Goal: Task Accomplishment & Management: Manage account settings

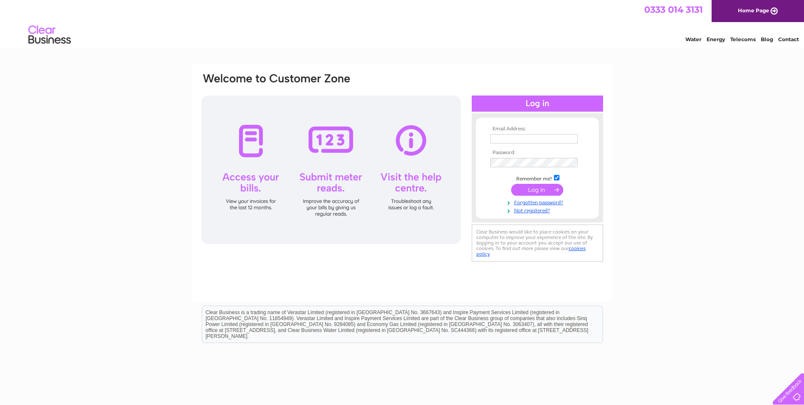
type input "[EMAIL_ADDRESS][DOMAIN_NAME]"
click at [526, 187] on input "submit" at bounding box center [537, 190] width 52 height 12
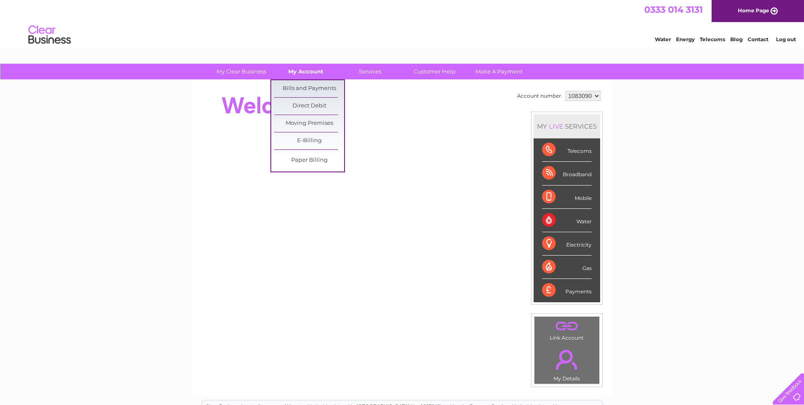
click at [311, 73] on link "My Account" at bounding box center [306, 72] width 70 height 16
click at [312, 88] on link "Bills and Payments" at bounding box center [309, 88] width 70 height 17
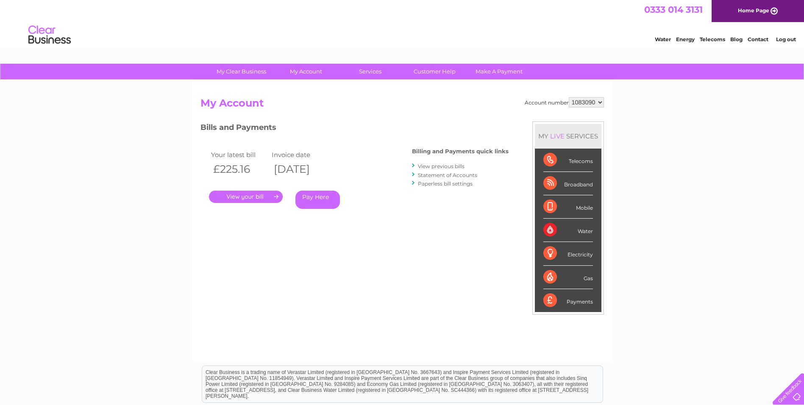
scroll to position [42, 0]
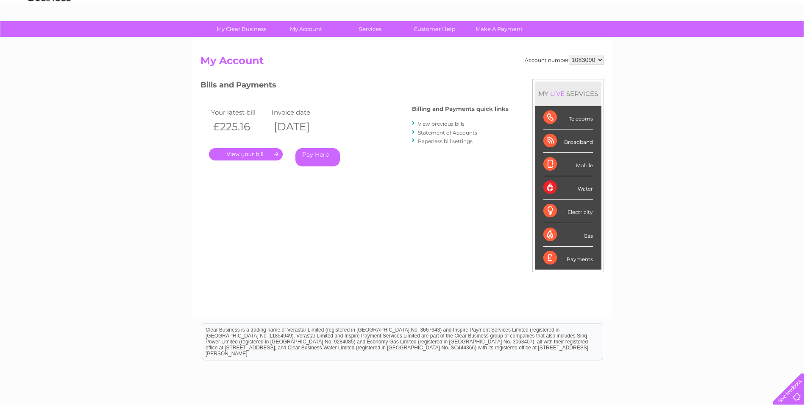
click at [558, 185] on div "Water" at bounding box center [569, 187] width 50 height 23
click at [578, 187] on div "Water" at bounding box center [569, 187] width 50 height 23
click at [577, 189] on div "Water" at bounding box center [569, 187] width 50 height 23
click at [600, 60] on select "1083090 1114394" at bounding box center [586, 60] width 35 height 10
select select "1114394"
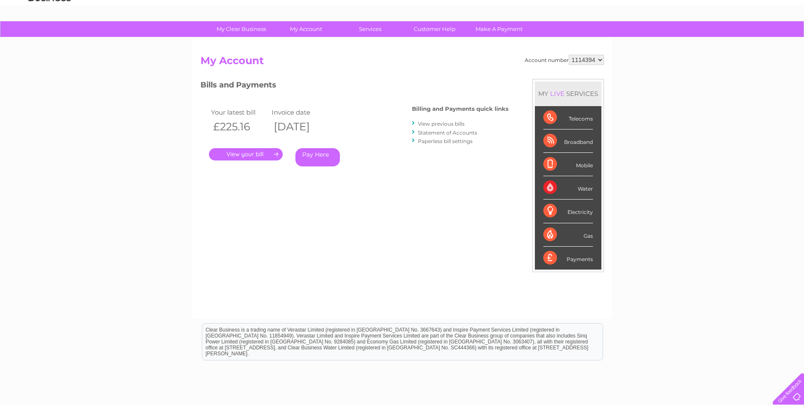
click at [569, 55] on select "1083090 1114394" at bounding box center [586, 60] width 35 height 10
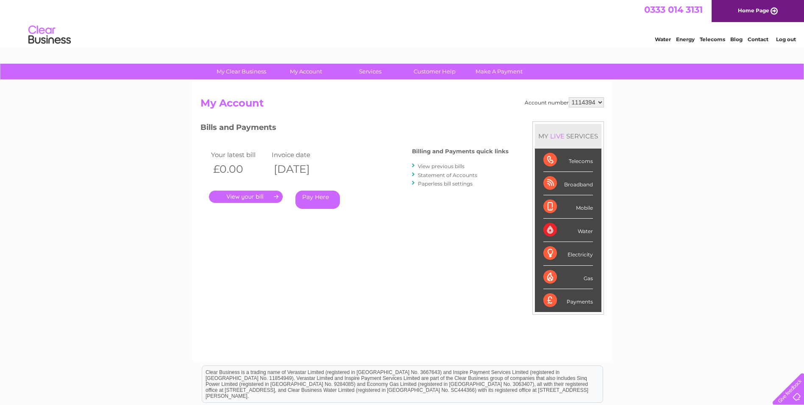
click at [251, 193] on link "." at bounding box center [246, 196] width 74 height 12
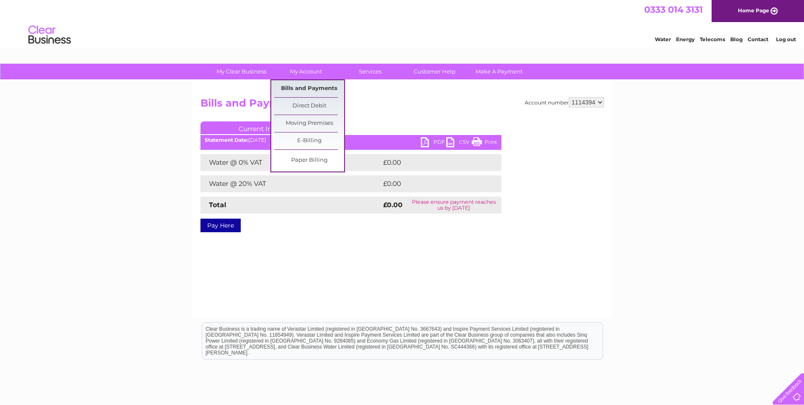
click at [298, 85] on link "Bills and Payments" at bounding box center [309, 88] width 70 height 17
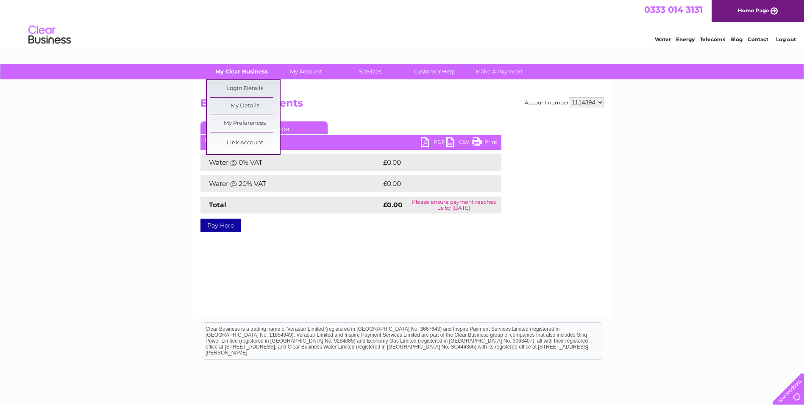
click at [251, 72] on link "My Clear Business" at bounding box center [241, 72] width 70 height 16
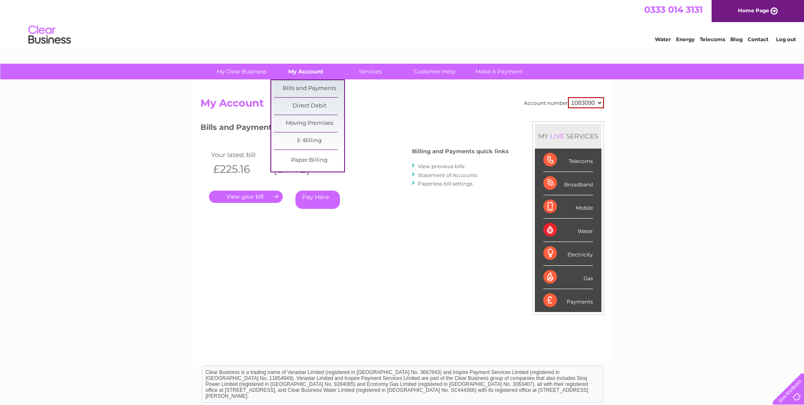
click at [309, 74] on link "My Account" at bounding box center [306, 72] width 70 height 16
click at [305, 89] on link "Bills and Payments" at bounding box center [309, 88] width 70 height 17
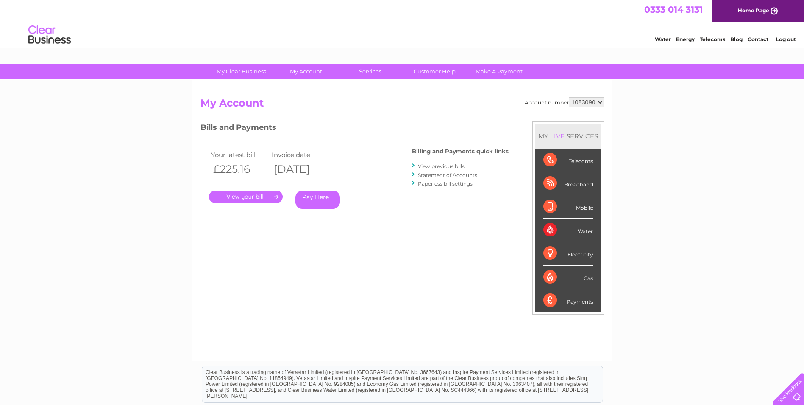
click at [598, 104] on select "1083090 1114394" at bounding box center [586, 102] width 35 height 10
select select "1114394"
click at [569, 97] on select "1083090 1114394" at bounding box center [586, 102] width 35 height 10
click at [256, 197] on link "." at bounding box center [246, 196] width 74 height 12
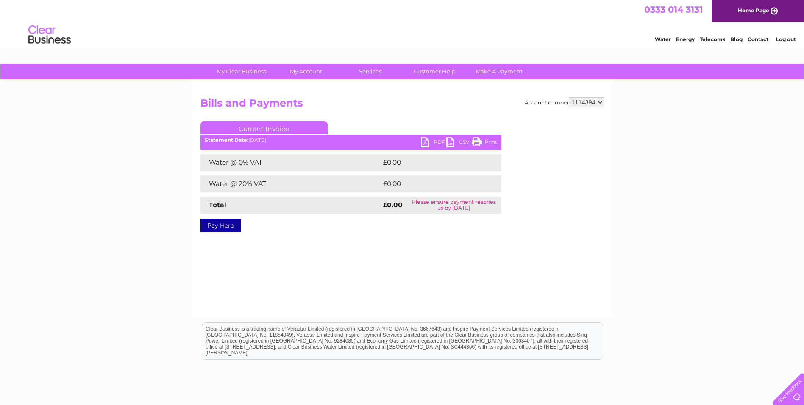
click at [425, 141] on link "PDF" at bounding box center [433, 143] width 25 height 12
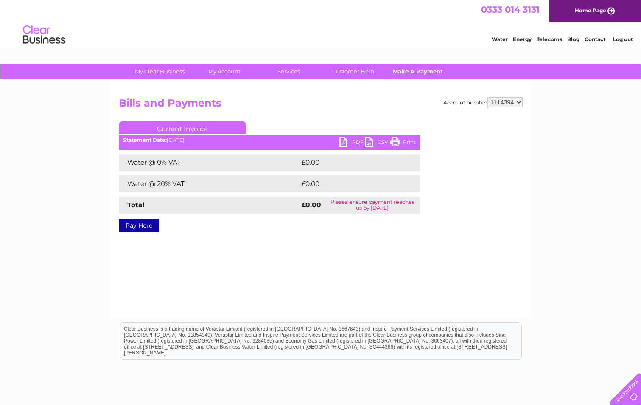
click at [418, 70] on link "Make A Payment" at bounding box center [417, 72] width 70 height 16
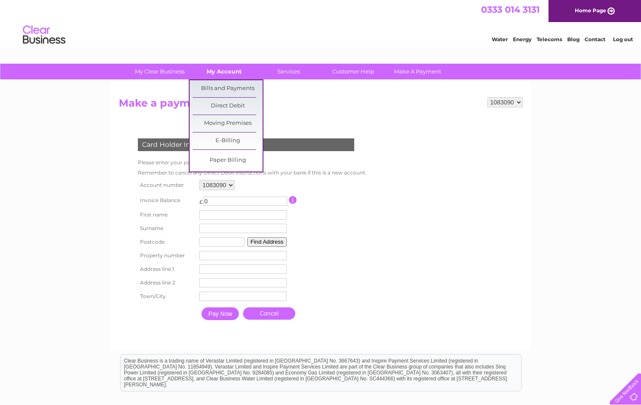
click at [223, 73] on link "My Account" at bounding box center [224, 72] width 70 height 16
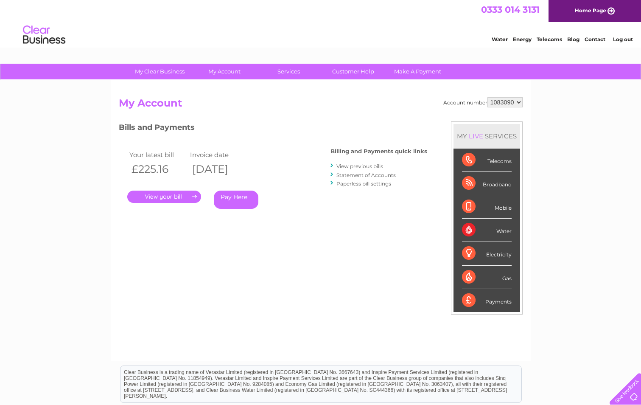
click at [519, 102] on select "1083090 1114394" at bounding box center [504, 102] width 35 height 10
select select "1114394"
click at [487, 97] on select "1083090 1114394" at bounding box center [504, 102] width 35 height 10
click at [352, 176] on link "Statement of Accounts" at bounding box center [365, 175] width 59 height 6
